Goal: Task Accomplishment & Management: Use online tool/utility

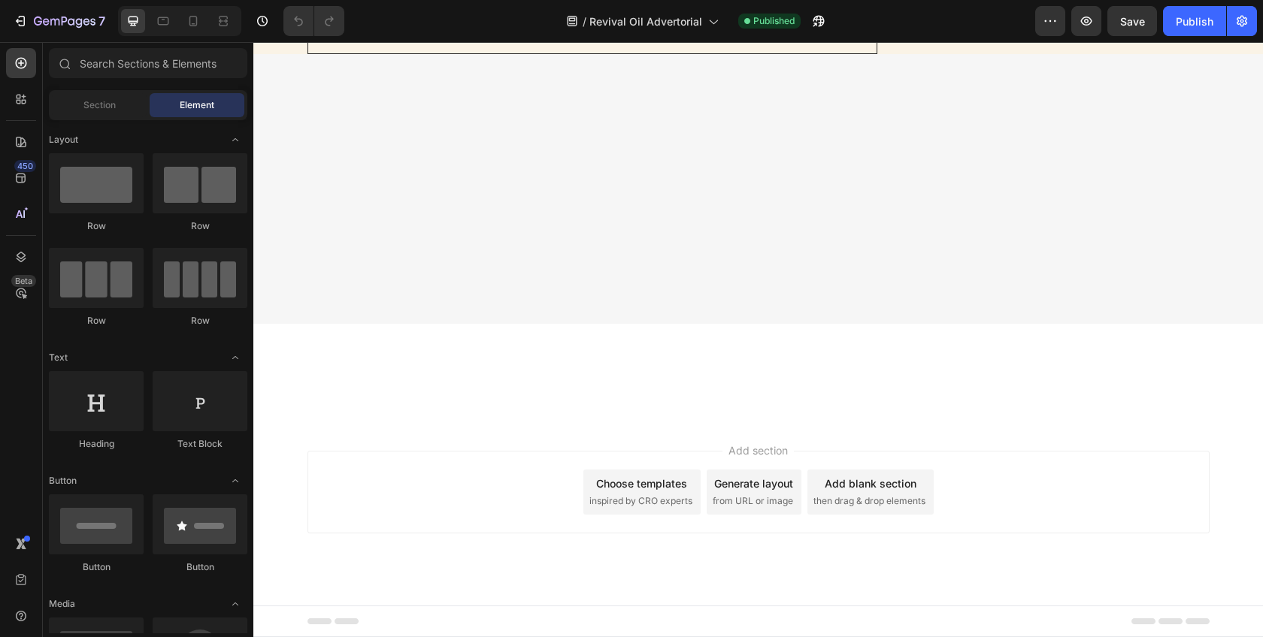
scroll to position [6884, 0]
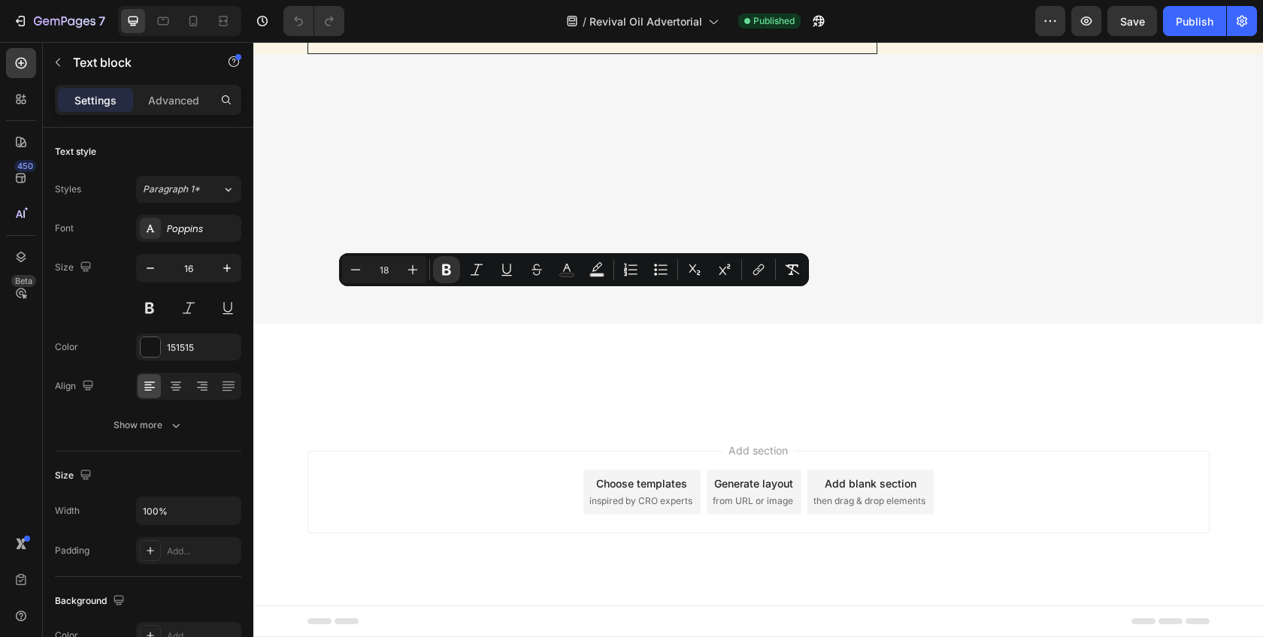
drag, startPoint x: 575, startPoint y: 304, endPoint x: 440, endPoint y: 325, distance: 136.9
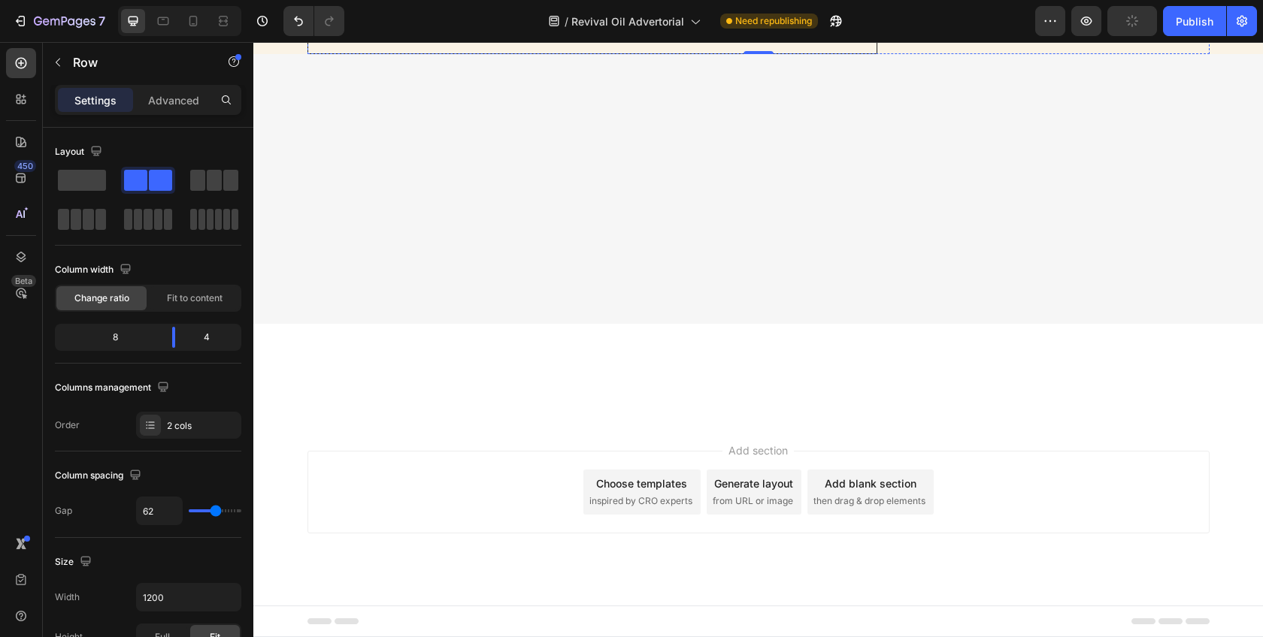
scroll to position [7260, 0]
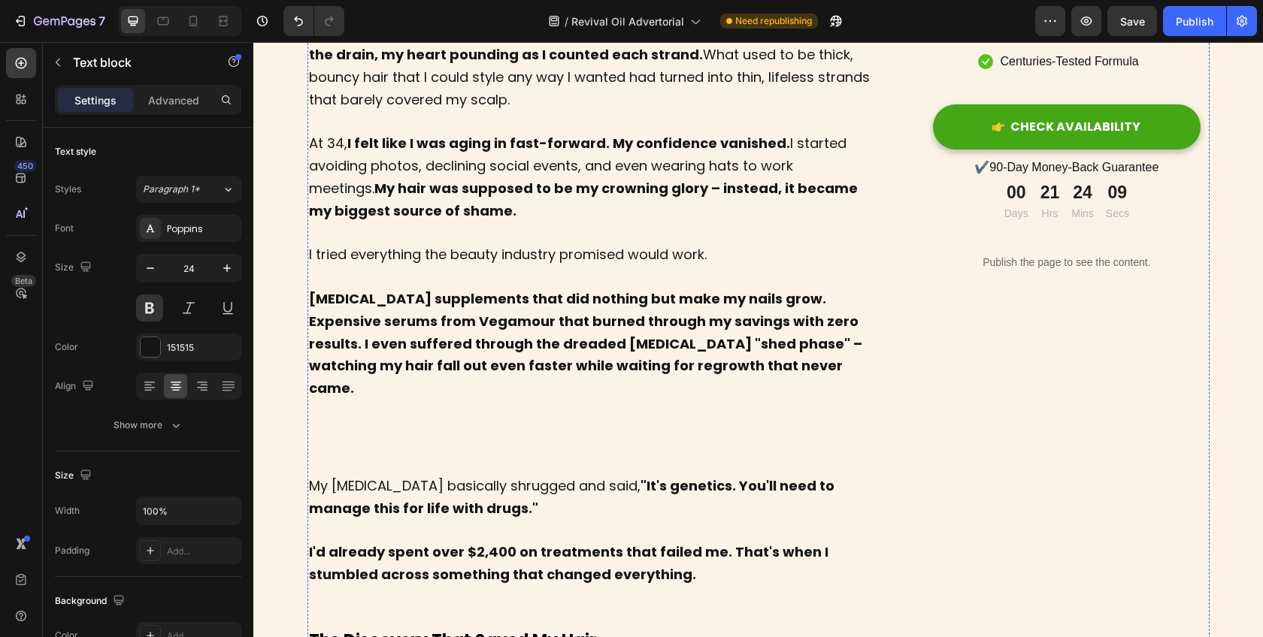
scroll to position [206, 0]
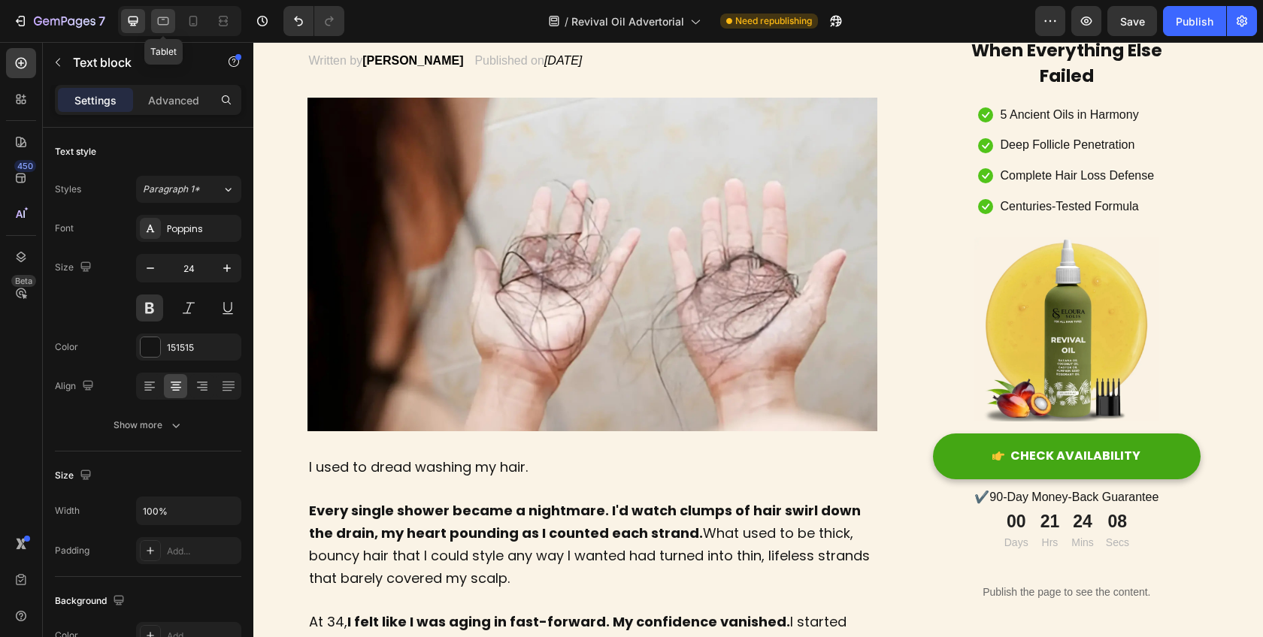
click at [167, 22] on icon at bounding box center [163, 21] width 15 height 15
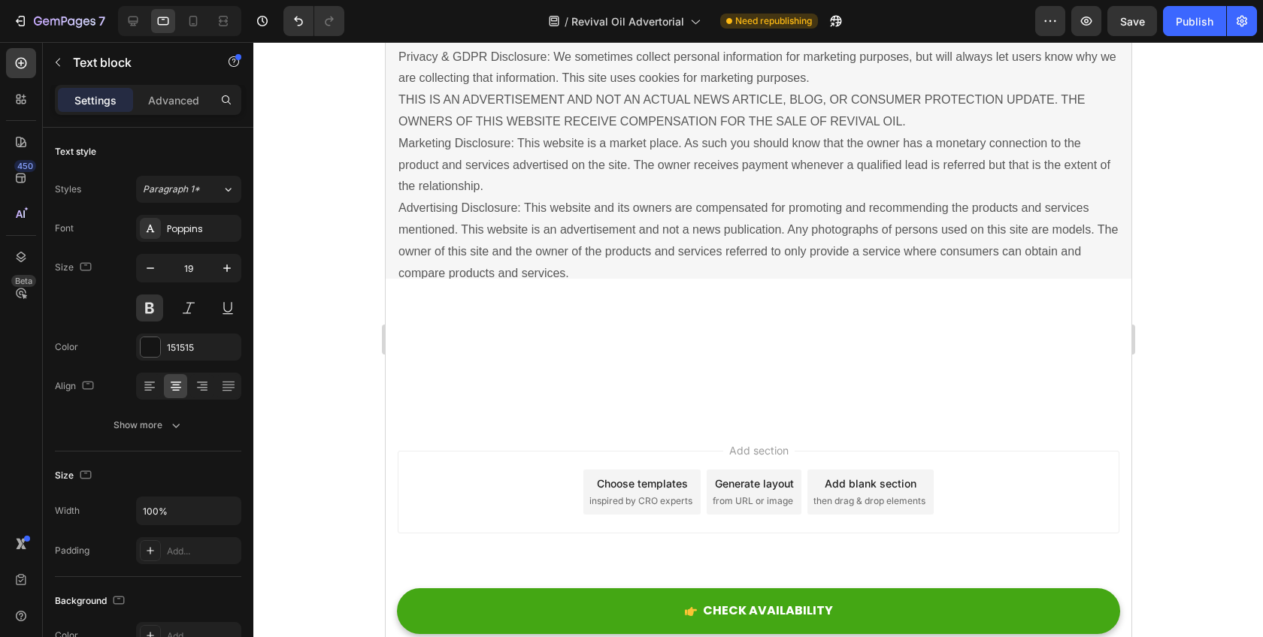
scroll to position [7791, 0]
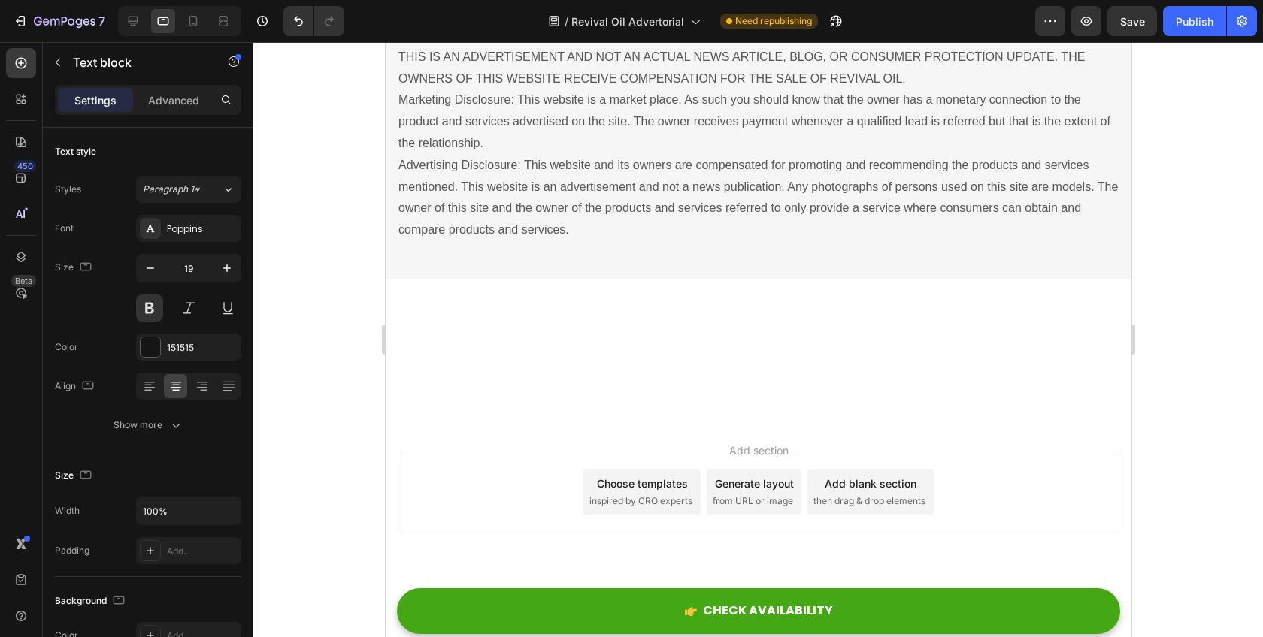
click at [180, 23] on div at bounding box center [179, 21] width 123 height 30
click at [186, 23] on icon at bounding box center [193, 21] width 15 height 15
type input "17"
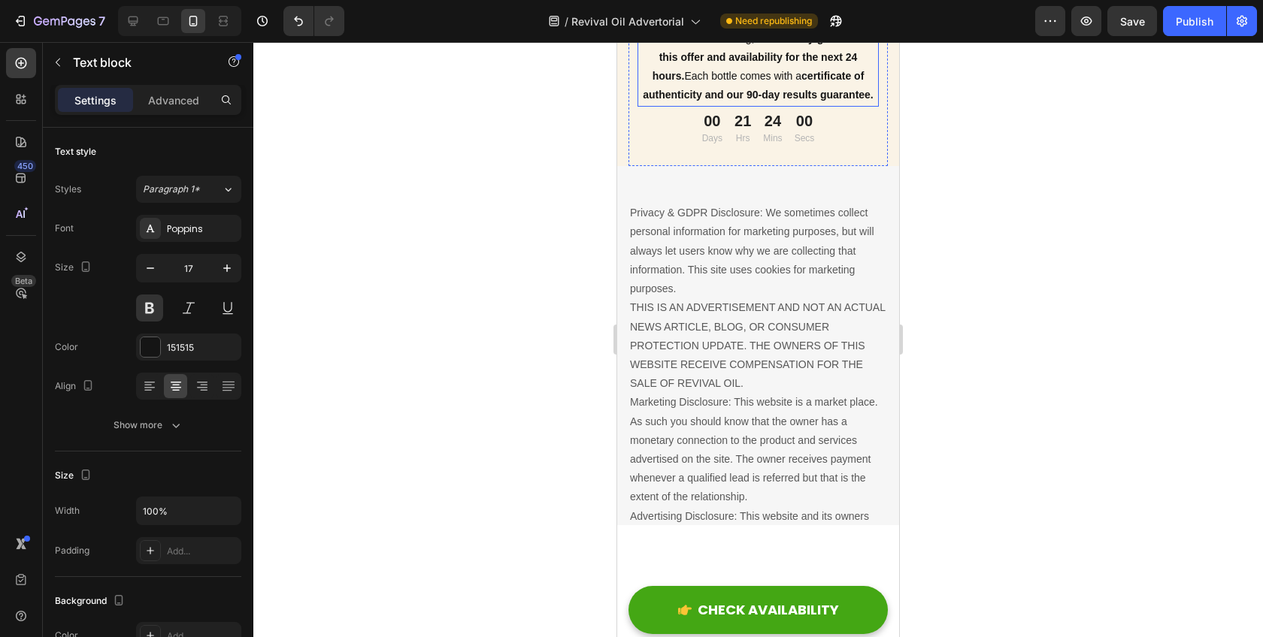
scroll to position [8925, 0]
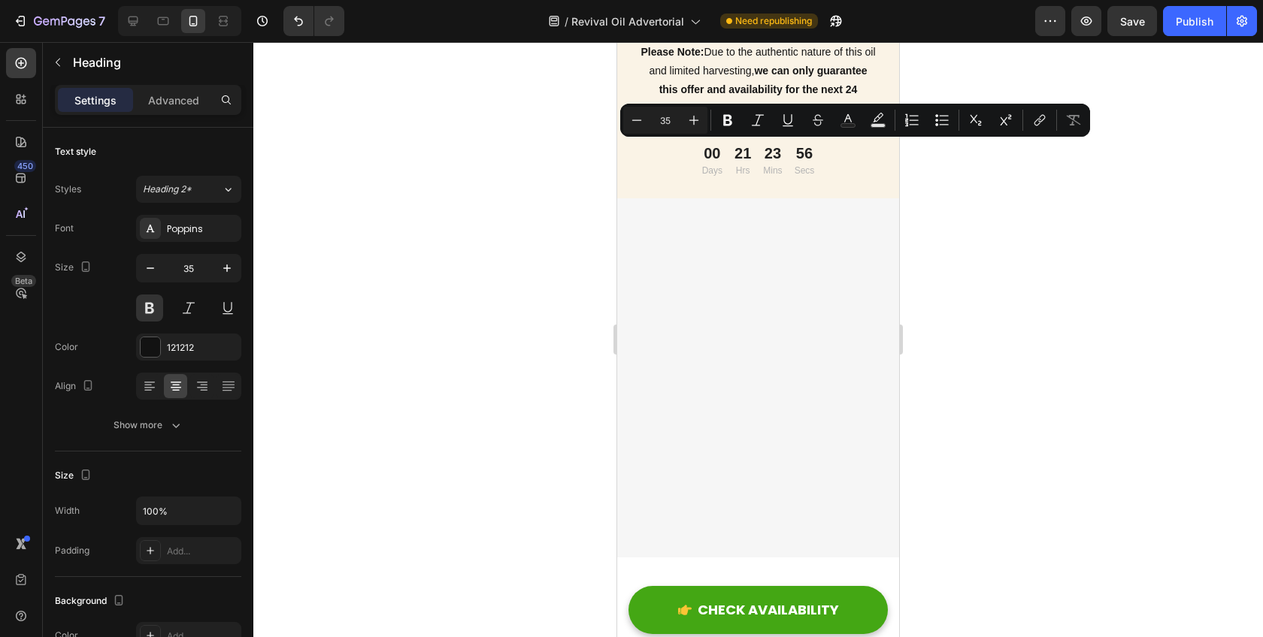
drag, startPoint x: 650, startPoint y: 162, endPoint x: 849, endPoint y: 167, distance: 200.0
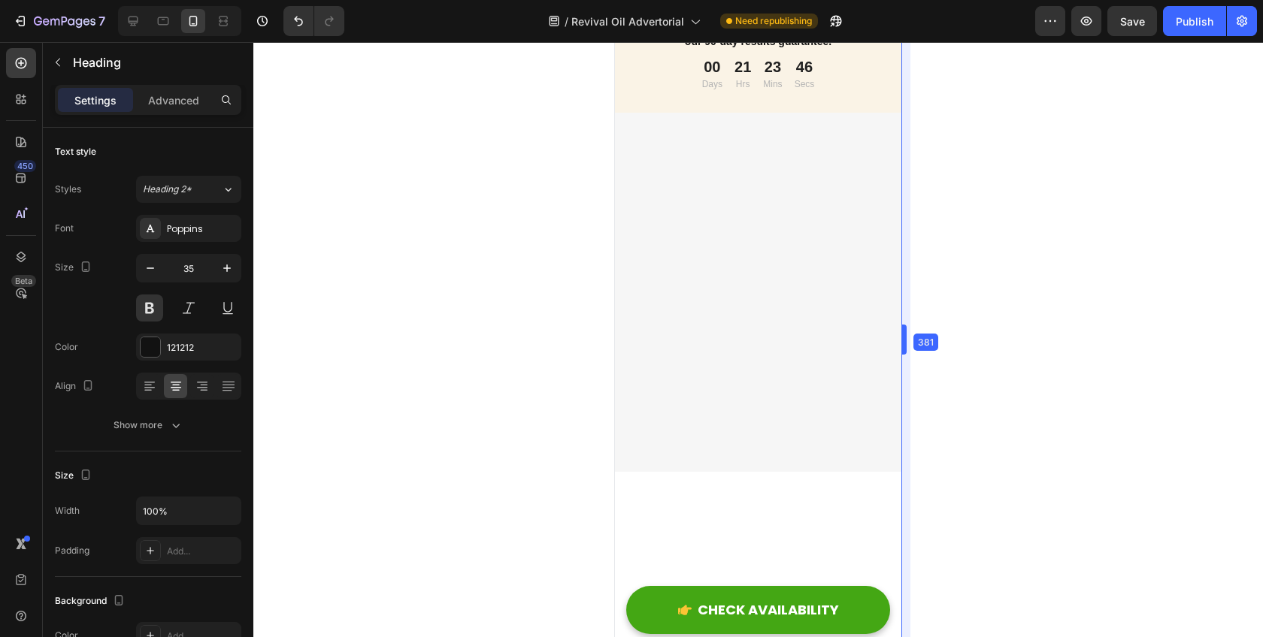
scroll to position [8886, 0]
drag, startPoint x: 904, startPoint y: 343, endPoint x: 908, endPoint y: 387, distance: 44.6
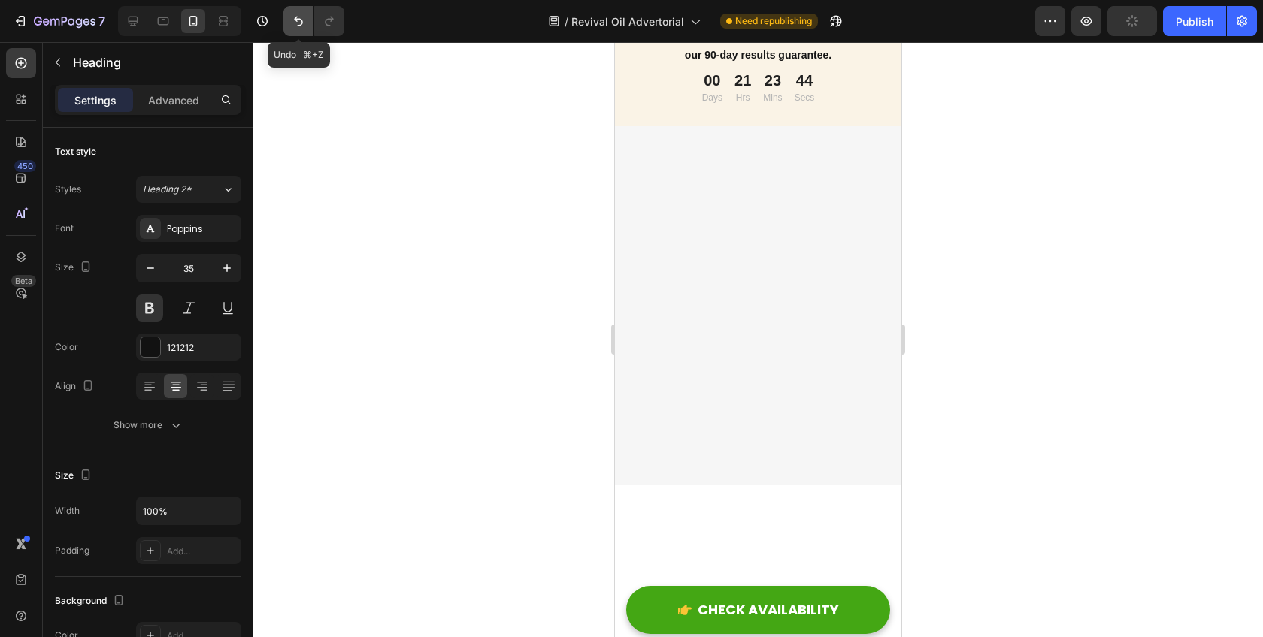
click at [289, 14] on button "Undo/Redo" at bounding box center [298, 21] width 30 height 30
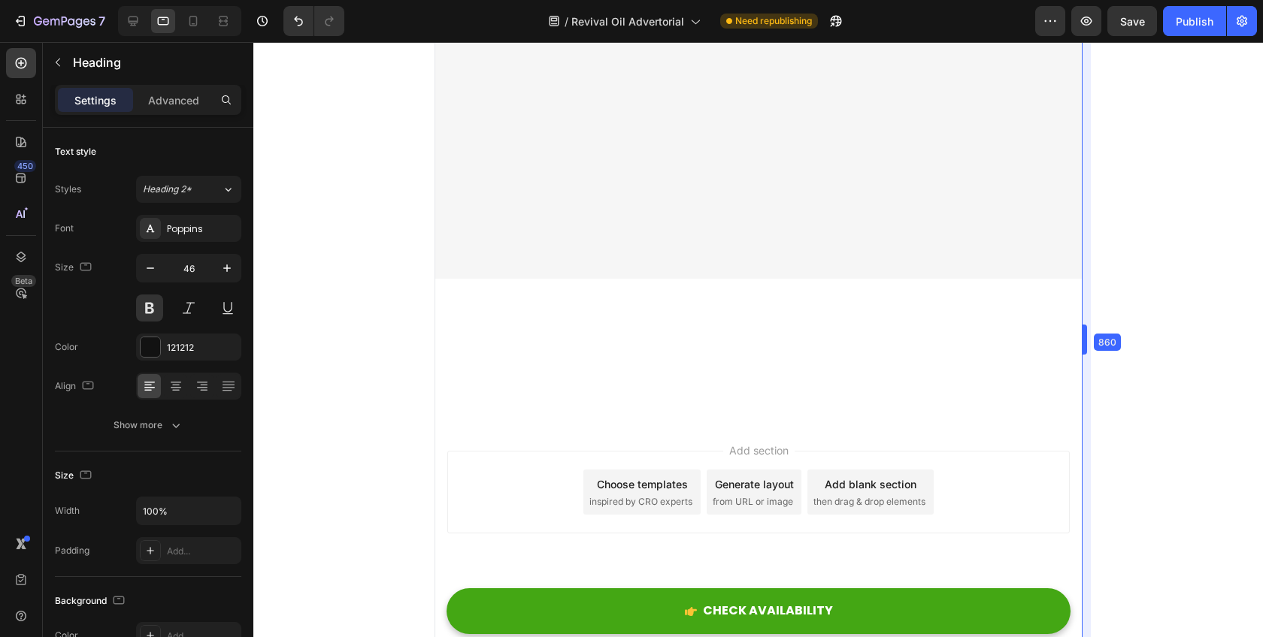
scroll to position [7401, 0]
drag, startPoint x: 902, startPoint y: 341, endPoint x: 1262, endPoint y: 313, distance: 361.2
click at [202, 25] on div at bounding box center [193, 21] width 24 height 24
type input "35"
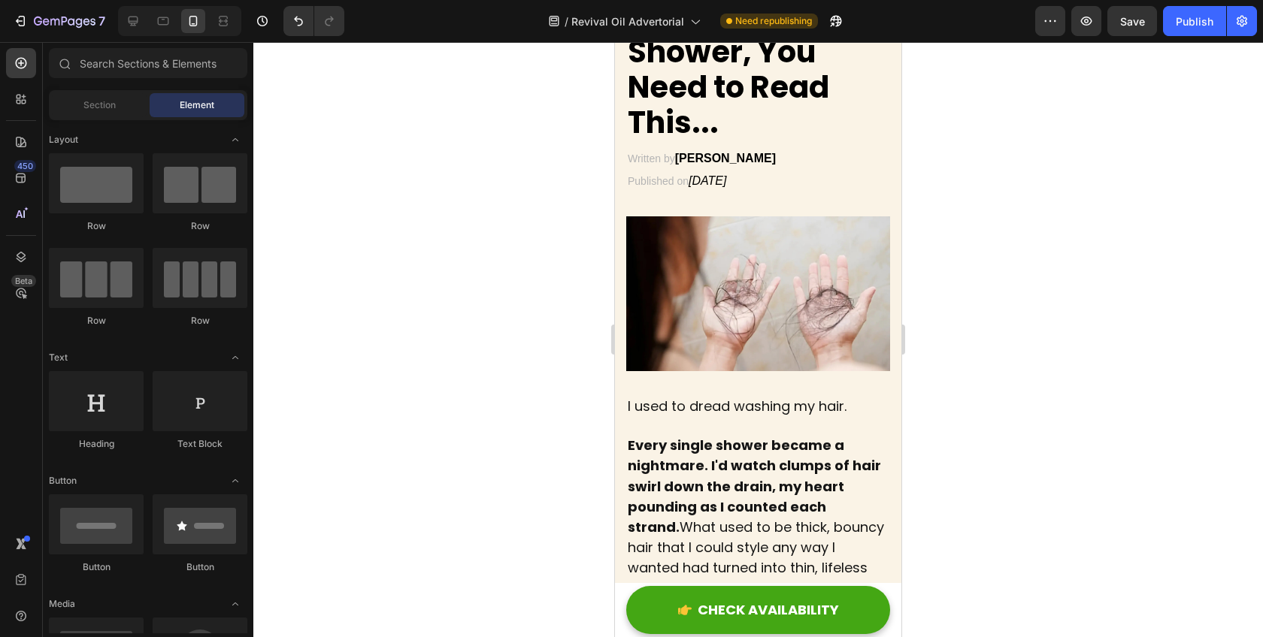
scroll to position [171, 0]
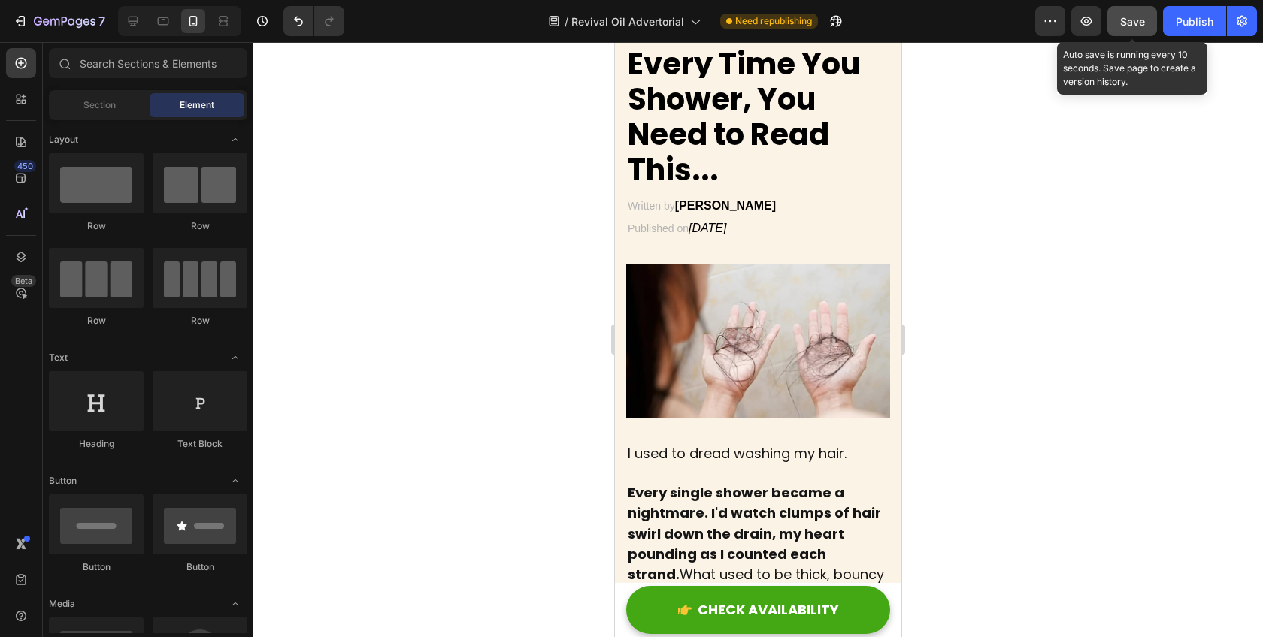
click at [1131, 24] on span "Save" at bounding box center [1132, 21] width 25 height 13
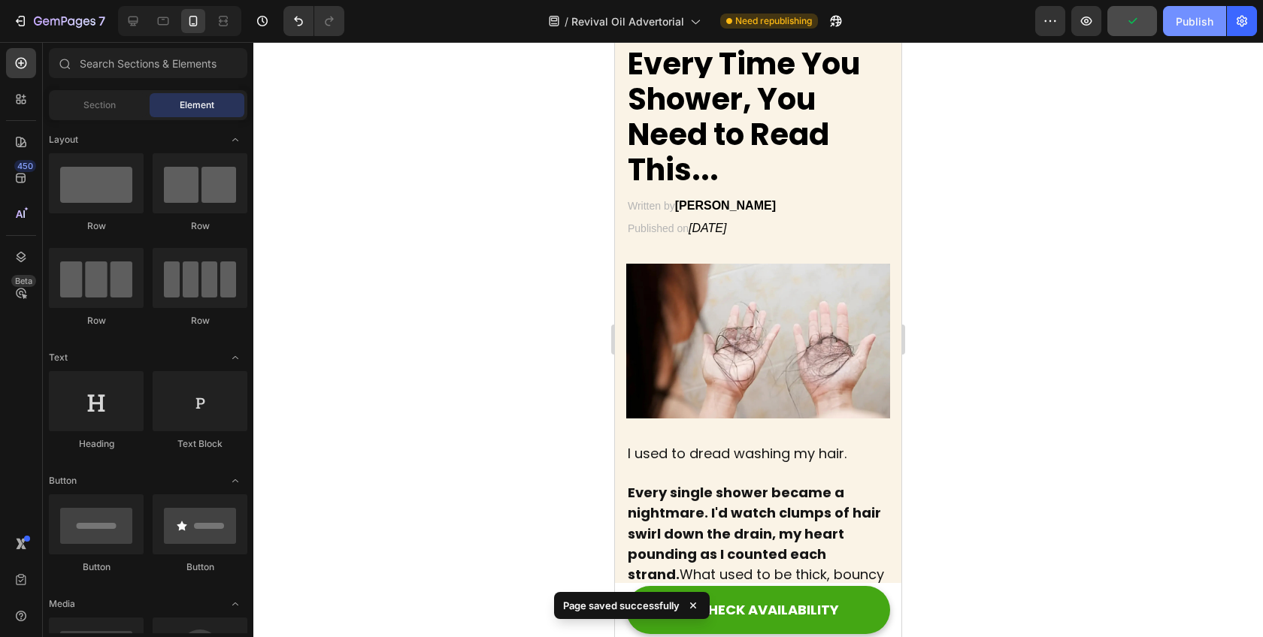
click at [1187, 23] on div "Publish" at bounding box center [1195, 22] width 38 height 16
